Goal: Find specific page/section: Find specific page/section

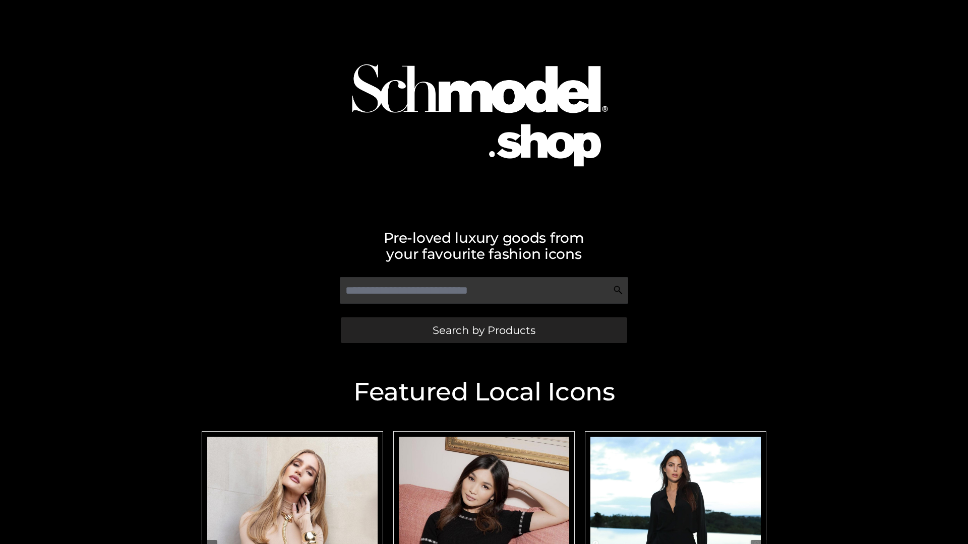
click at [483, 330] on span "Search by Products" at bounding box center [483, 330] width 103 height 11
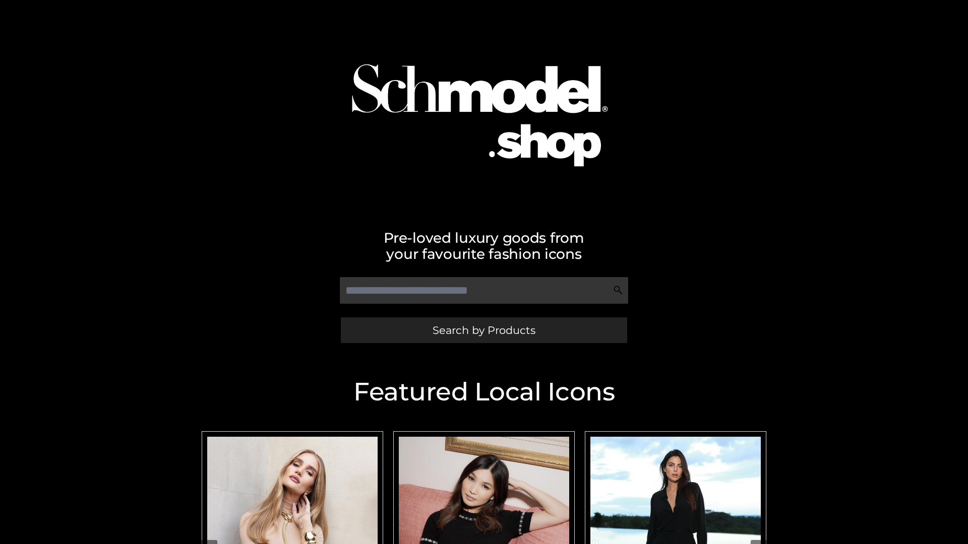
click at [483, 330] on span "Search by Products" at bounding box center [483, 330] width 103 height 11
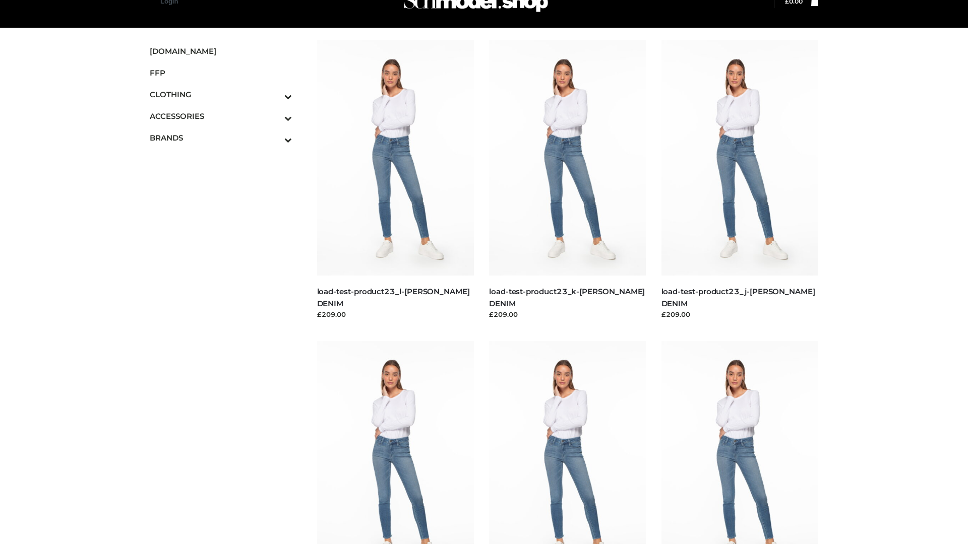
scroll to position [25, 0]
